Goal: Task Accomplishment & Management: Complete application form

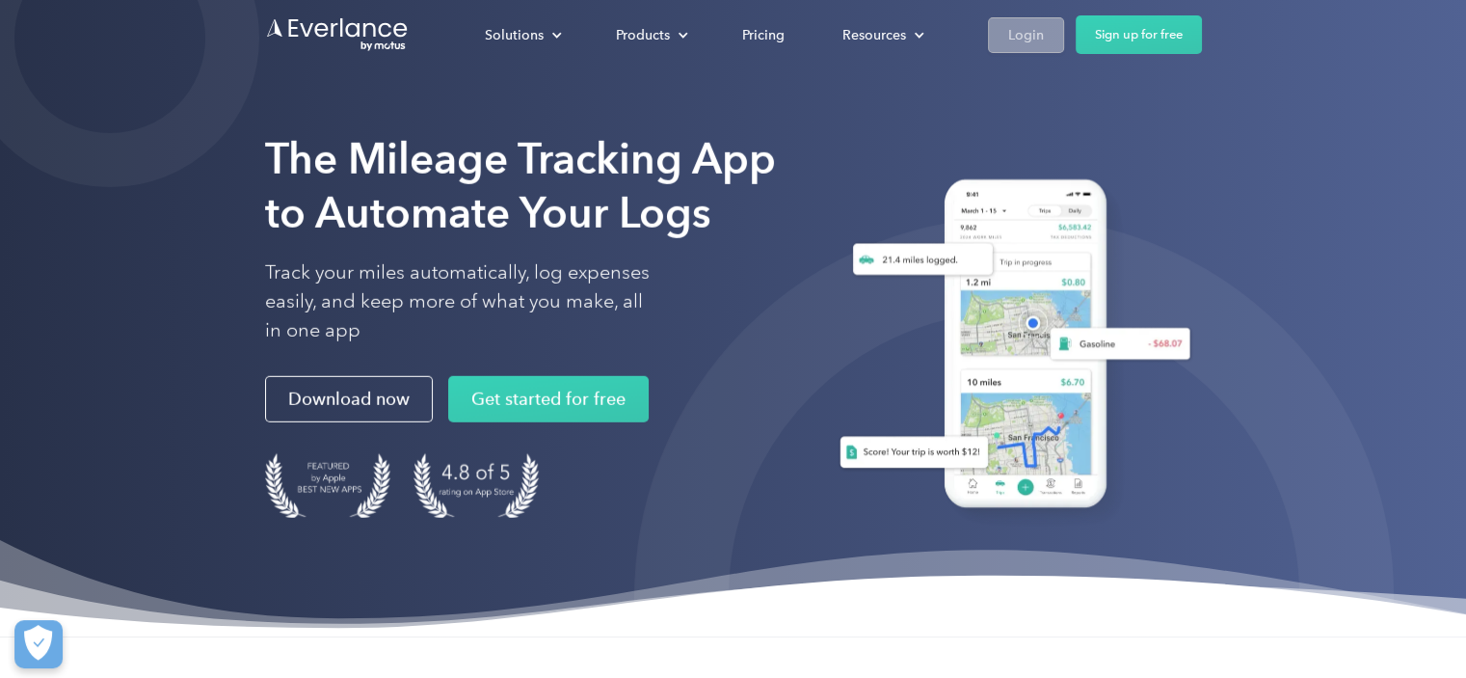
click at [1031, 30] on div "Login" at bounding box center [1026, 35] width 36 height 24
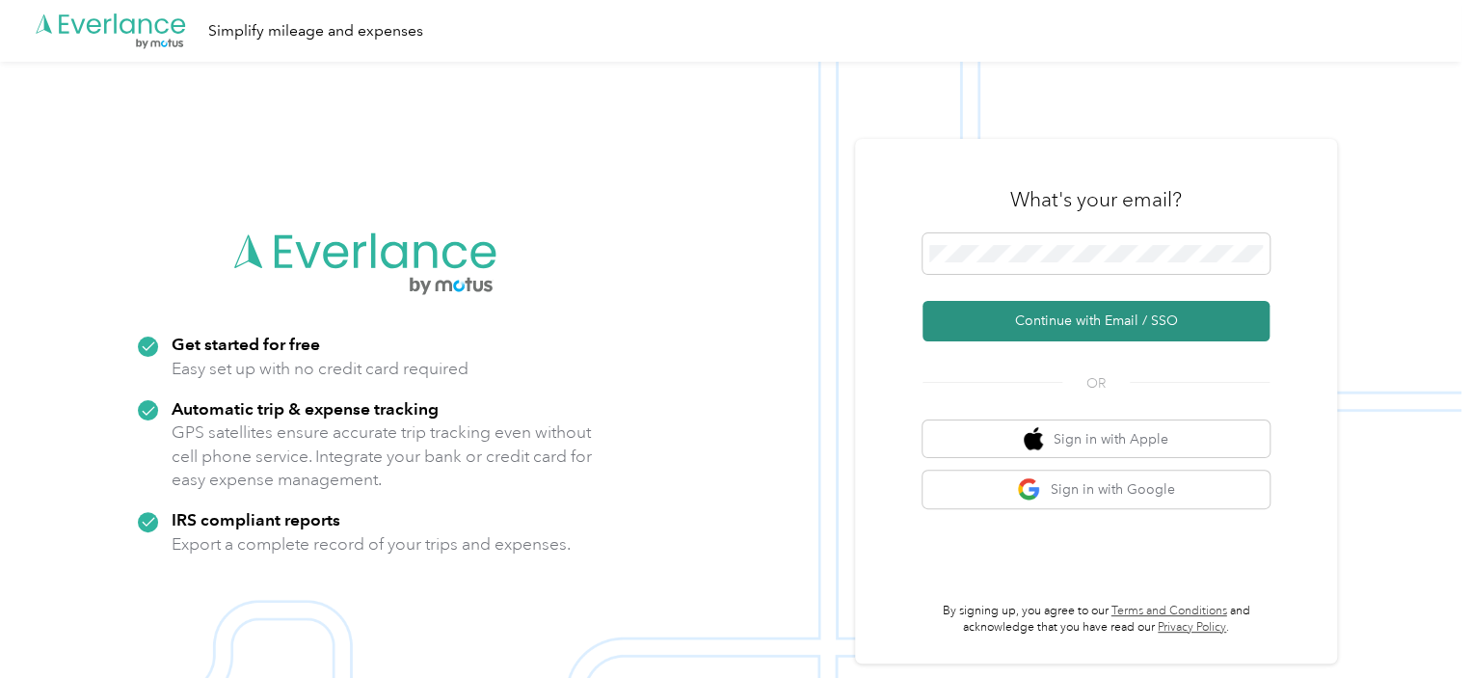
click at [1107, 319] on button "Continue with Email / SSO" at bounding box center [1095, 321] width 347 height 40
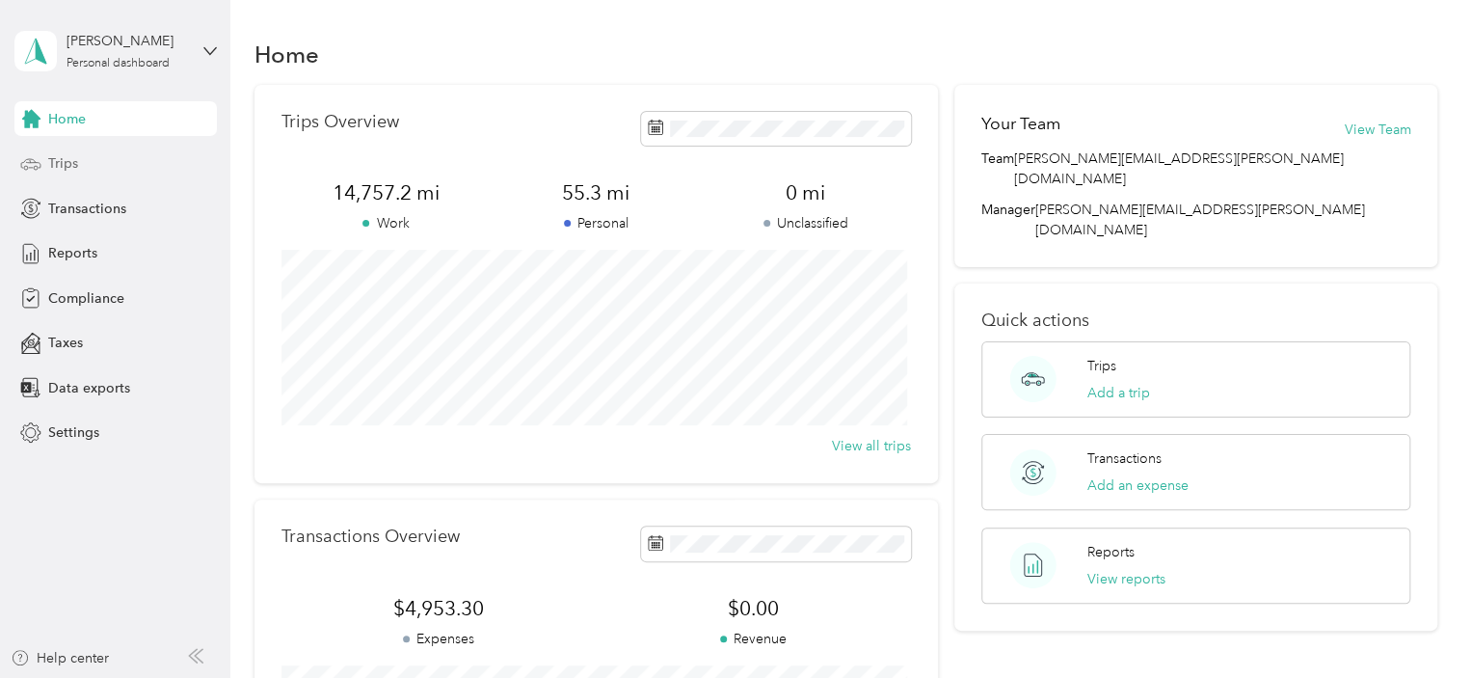
click at [61, 161] on span "Trips" at bounding box center [63, 163] width 30 height 20
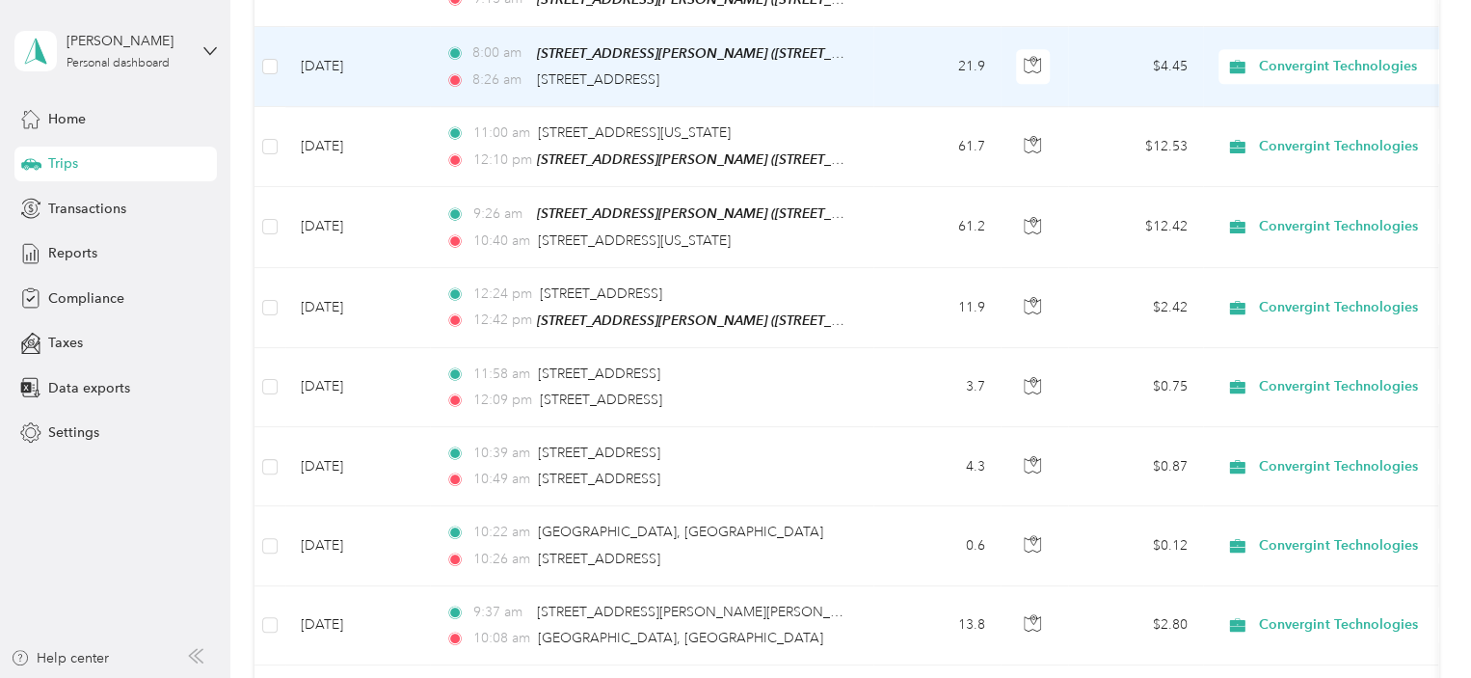
scroll to position [482, 0]
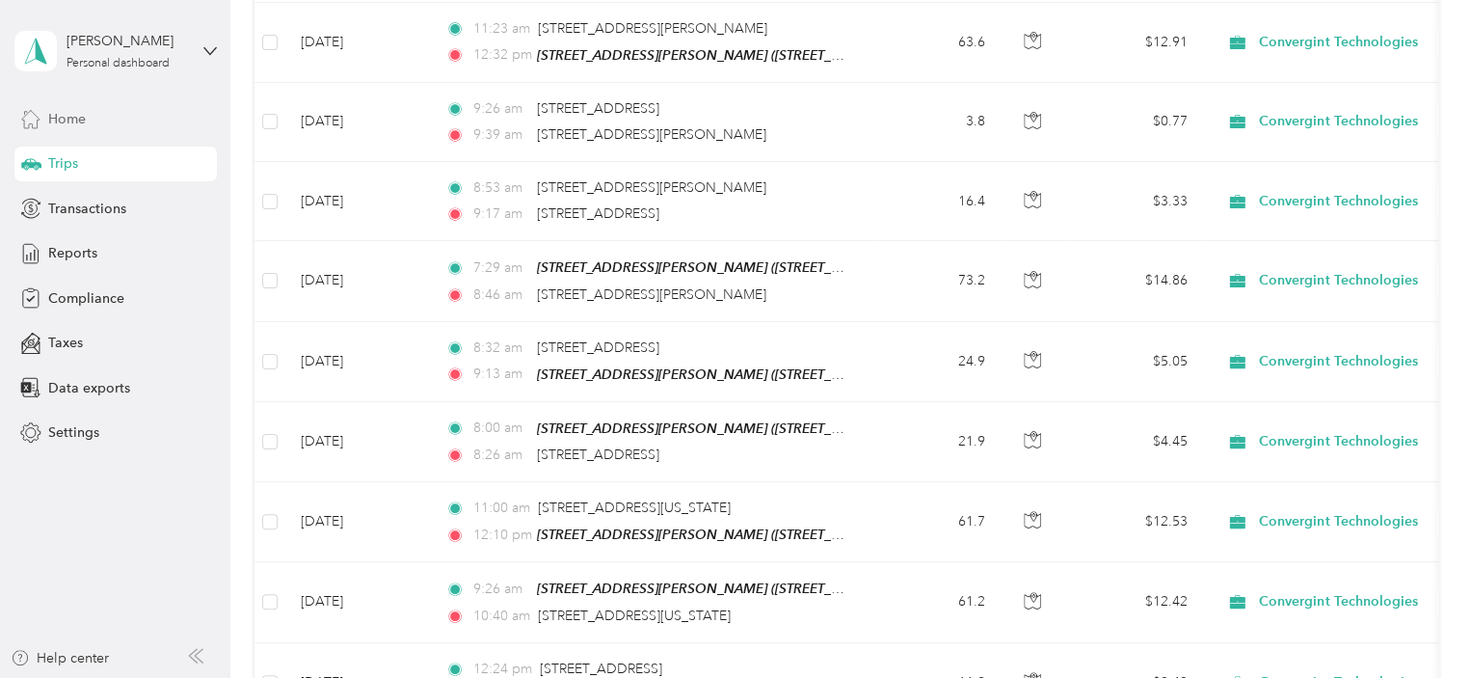
click at [67, 111] on span "Home" at bounding box center [67, 119] width 38 height 20
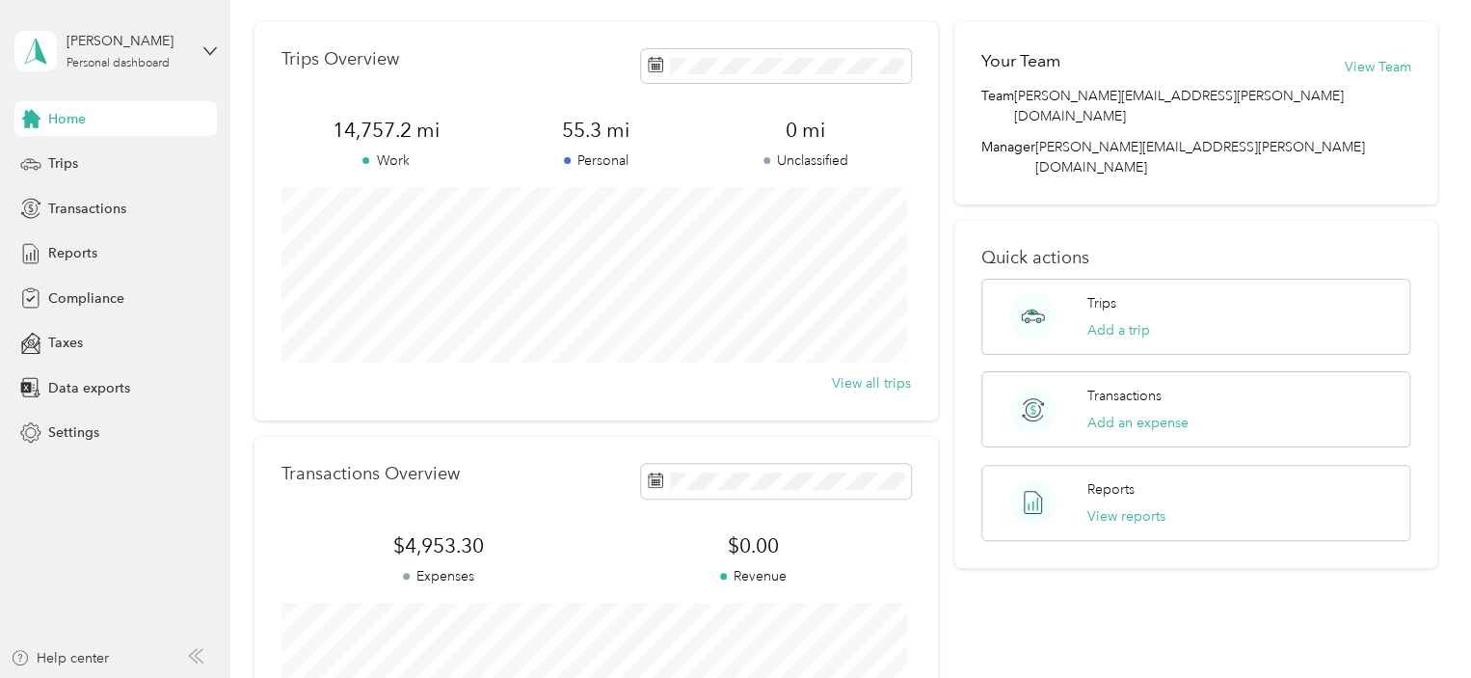
scroll to position [96, 0]
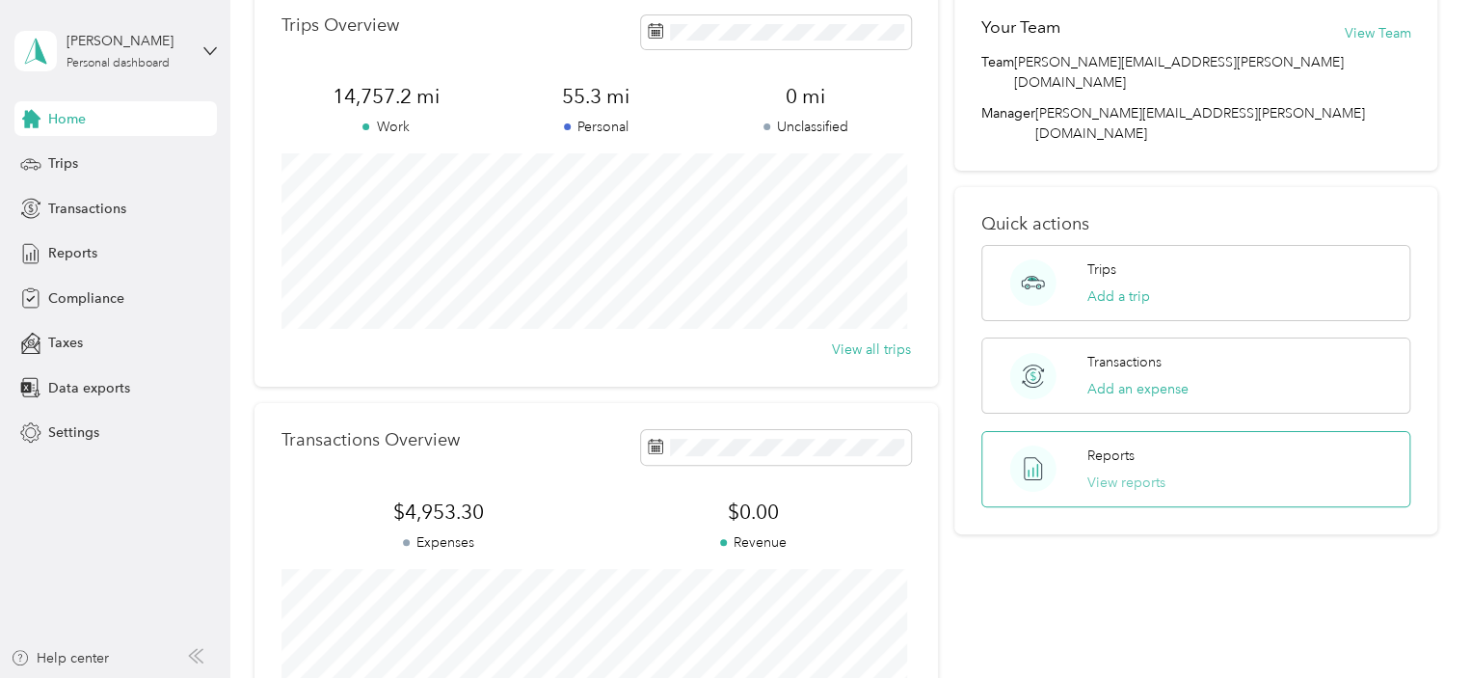
click at [1103, 472] on button "View reports" at bounding box center [1126, 482] width 78 height 20
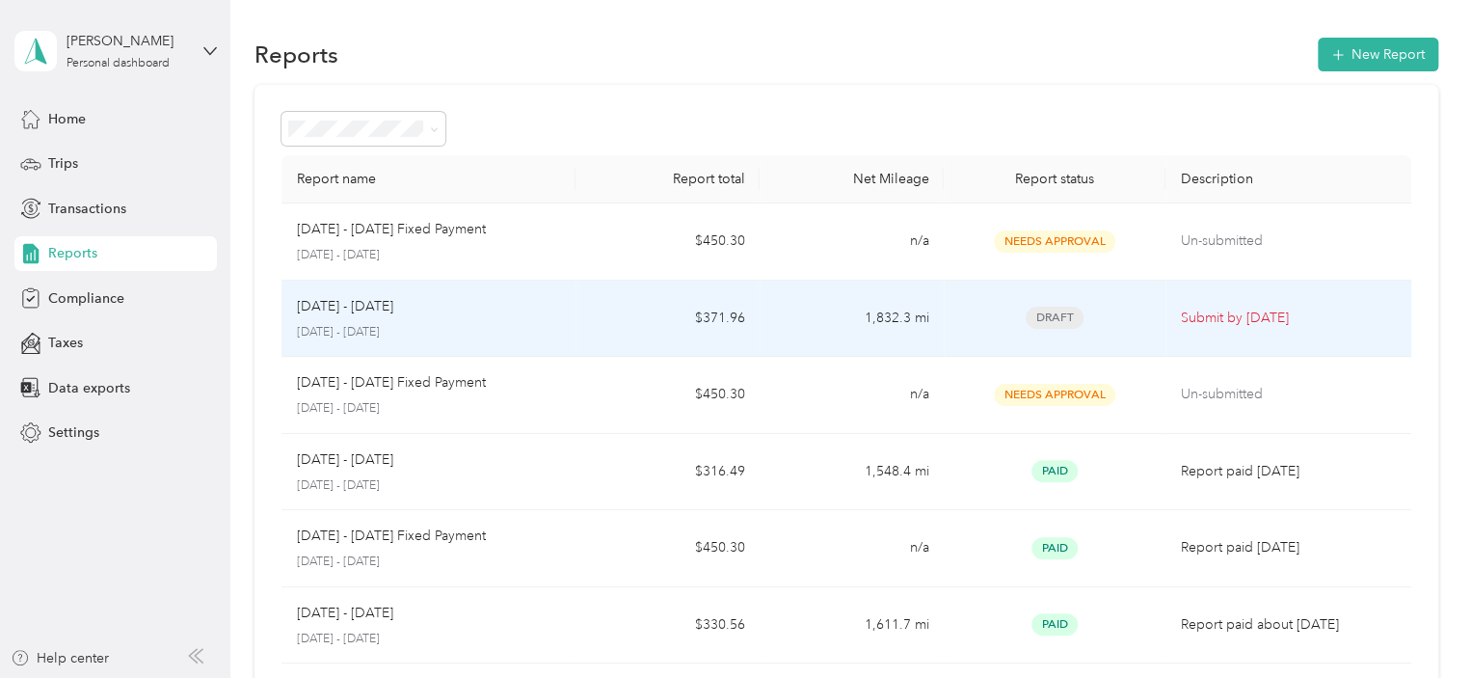
click at [1226, 312] on p "Submit by [DATE]" at bounding box center [1288, 317] width 215 height 21
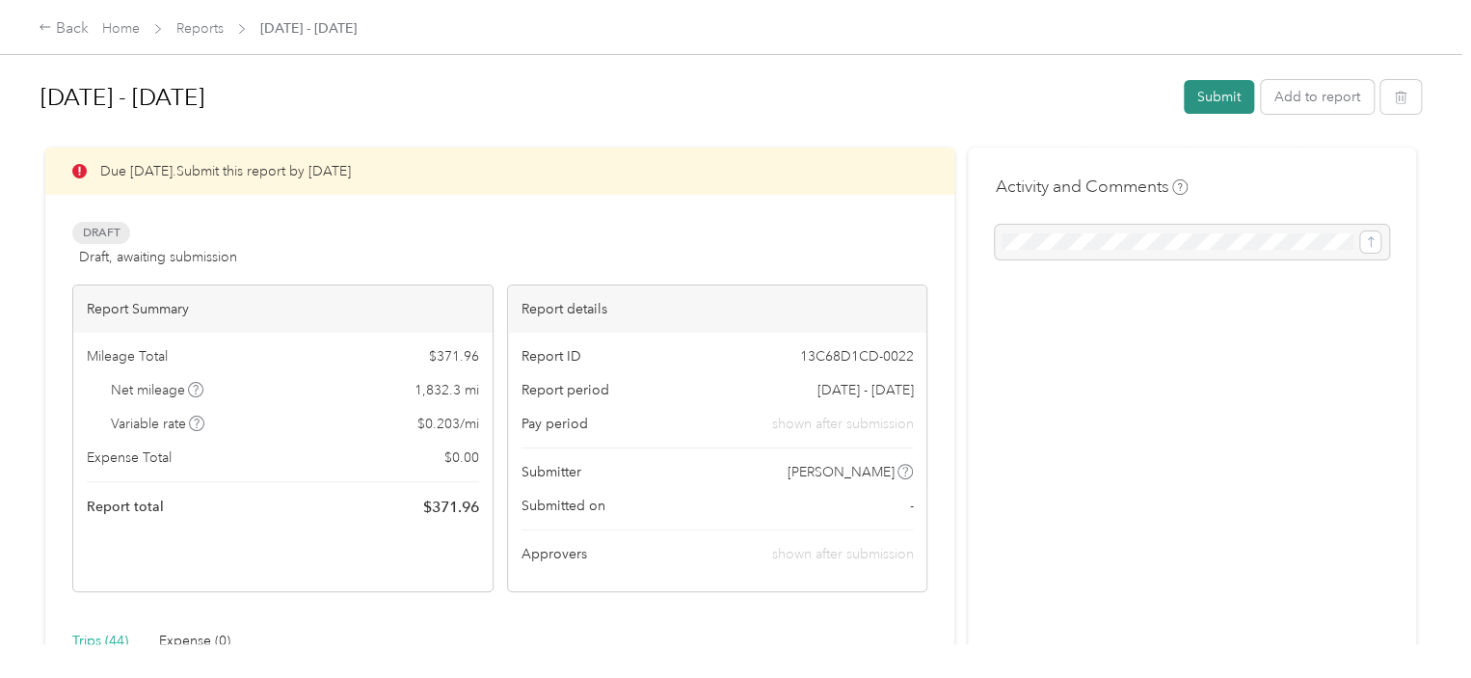
click at [1211, 92] on button "Submit" at bounding box center [1219, 97] width 70 height 34
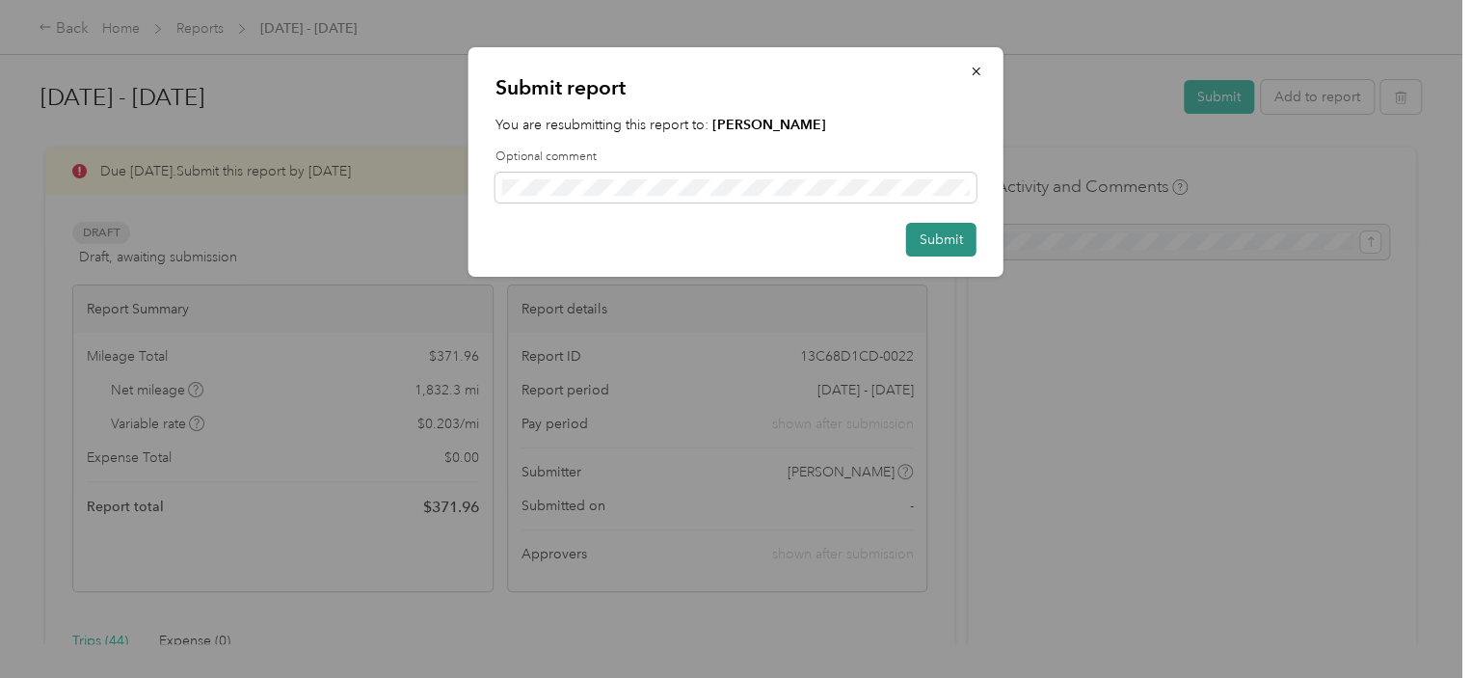
click at [937, 231] on button "Submit" at bounding box center [941, 240] width 70 height 34
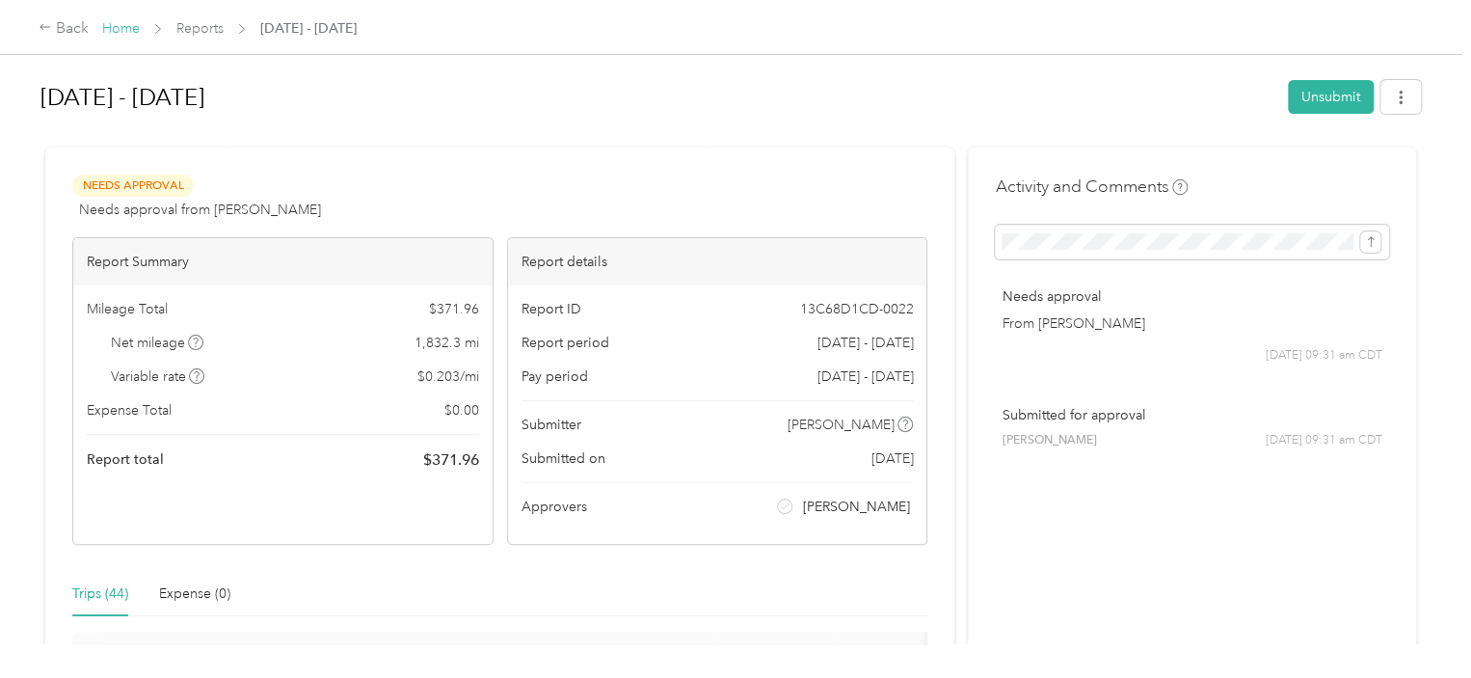
click at [120, 22] on link "Home" at bounding box center [121, 28] width 38 height 16
